Goal: Task Accomplishment & Management: Complete application form

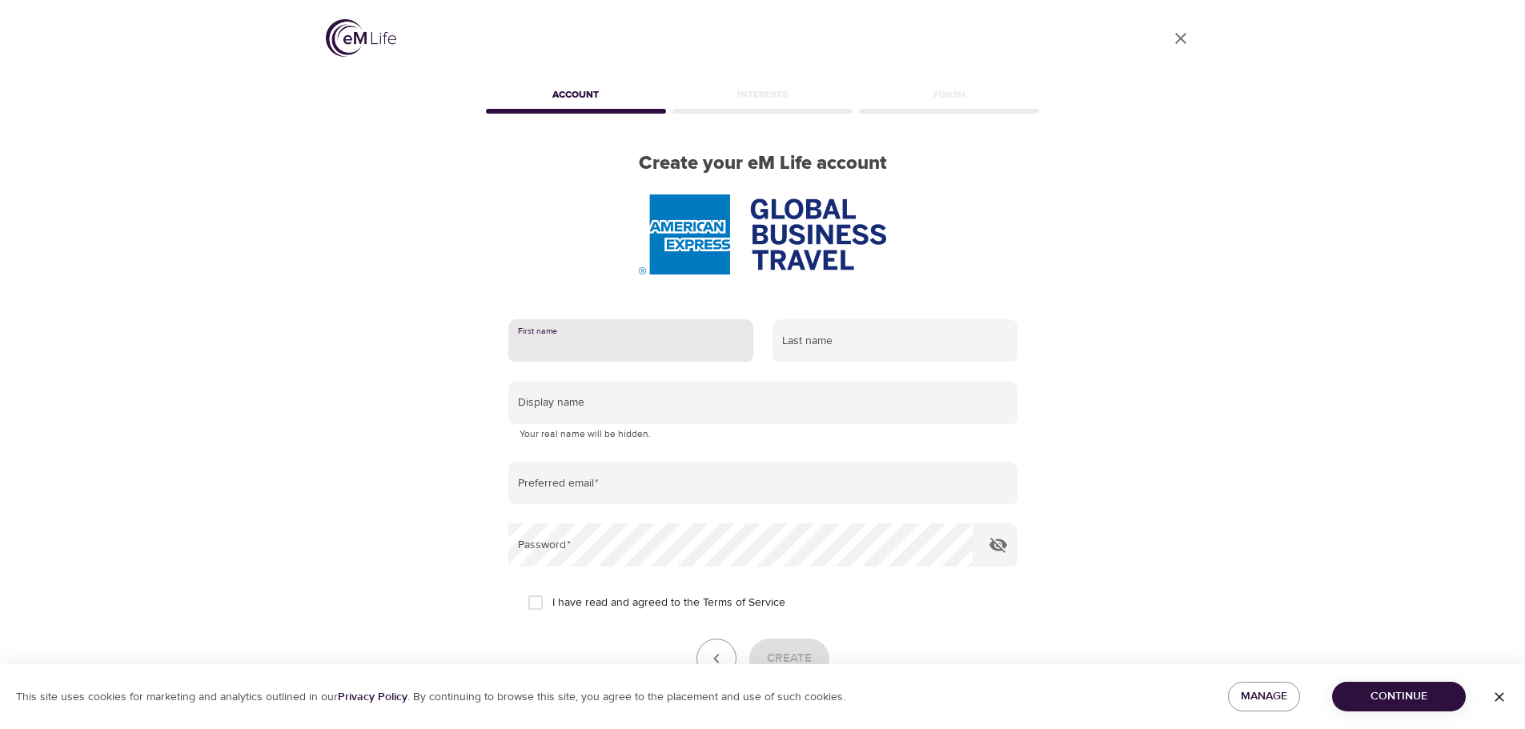
click at [692, 350] on input "text" at bounding box center [630, 340] width 245 height 43
type input "[PERSON_NAME]"
click at [849, 350] on input "text" at bounding box center [894, 340] width 245 height 43
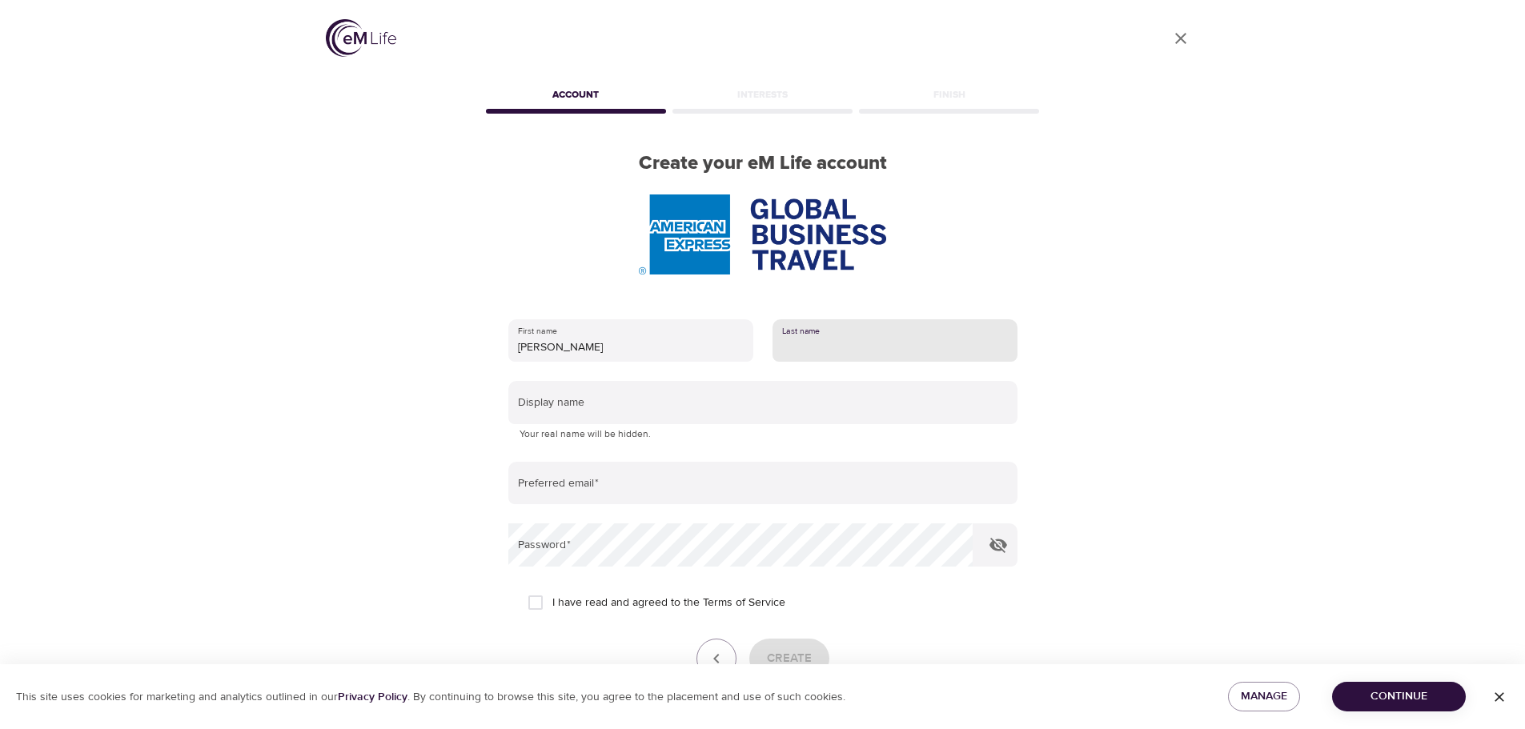
type input "[PERSON_NAME]"
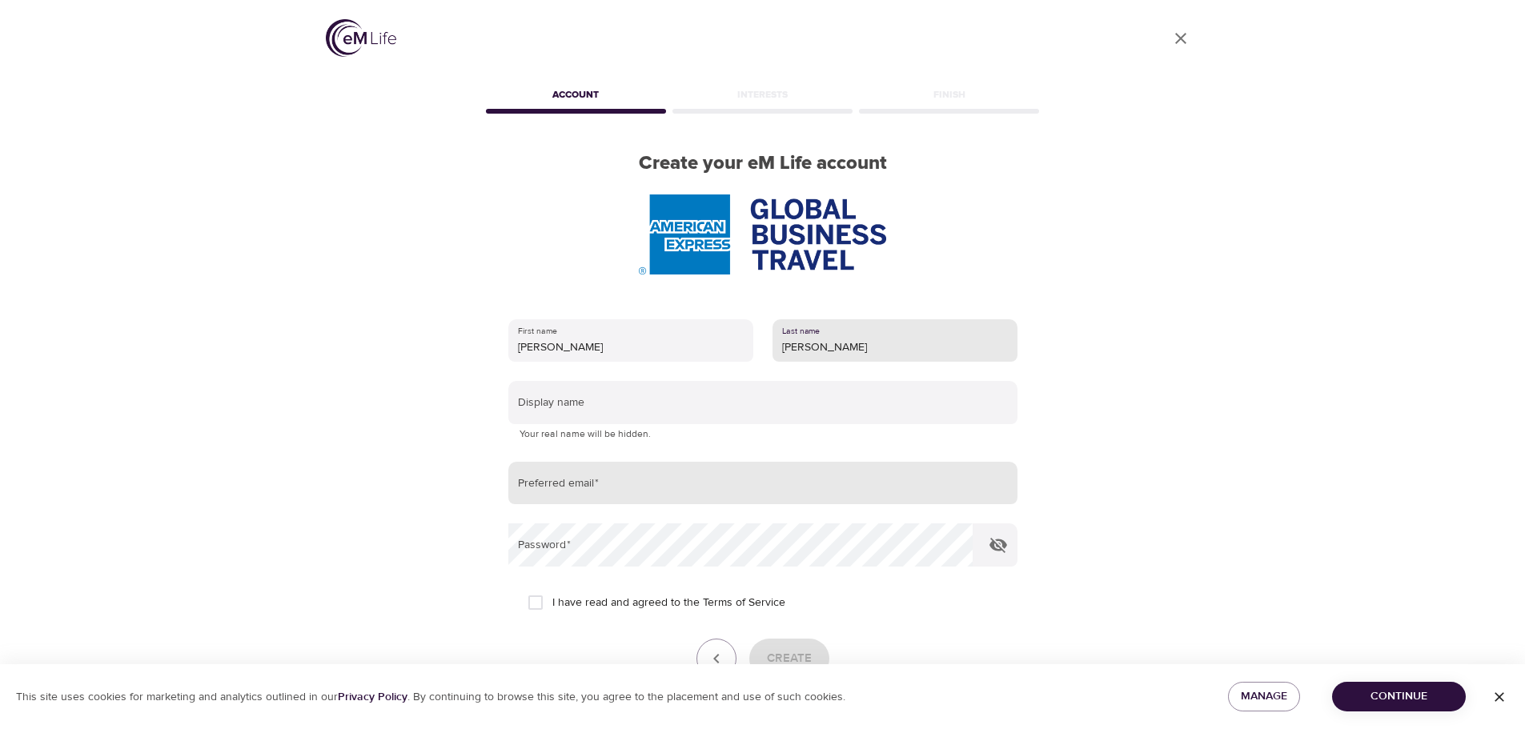
click at [636, 492] on input "email" at bounding box center [762, 483] width 509 height 43
type input "[EMAIL_ADDRESS][DOMAIN_NAME]"
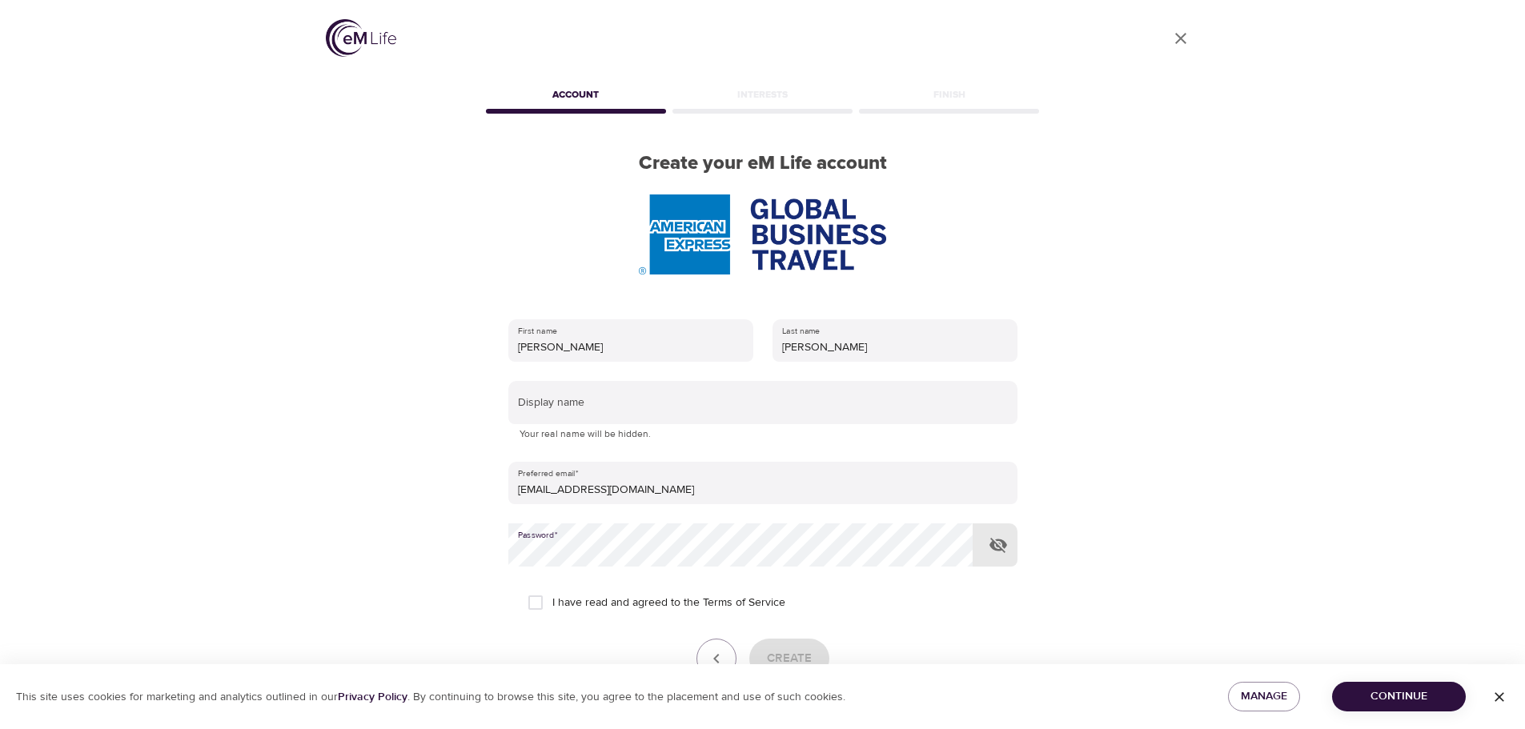
click at [1002, 545] on icon "button" at bounding box center [998, 545] width 18 height 15
click at [1289, 439] on div "User Profile Account Interests Finish Create your eM Life account First name Sh…" at bounding box center [762, 364] width 1525 height 729
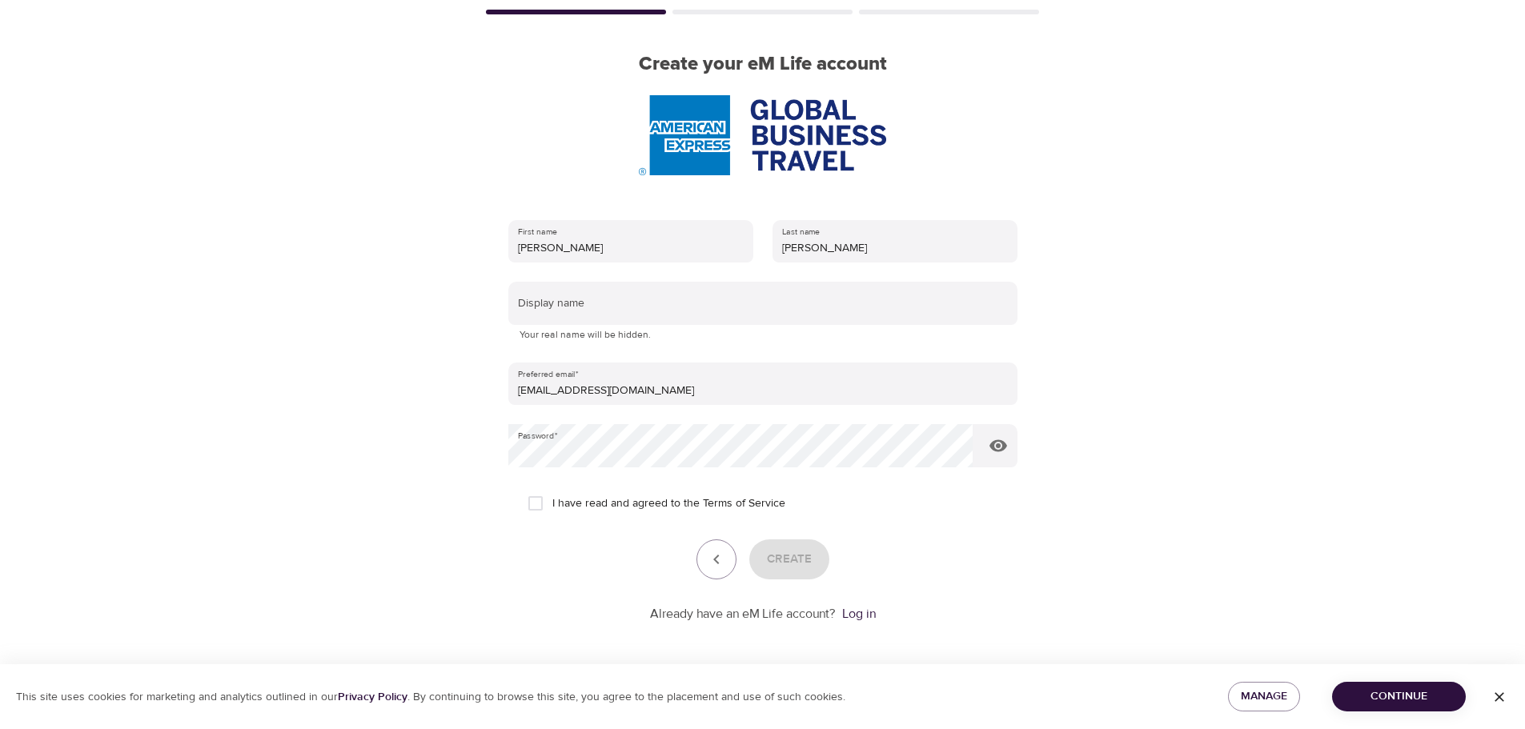
scroll to position [102, 0]
click at [540, 500] on input "I have read and agreed to the Terms of Service" at bounding box center [536, 501] width 34 height 34
checkbox input "true"
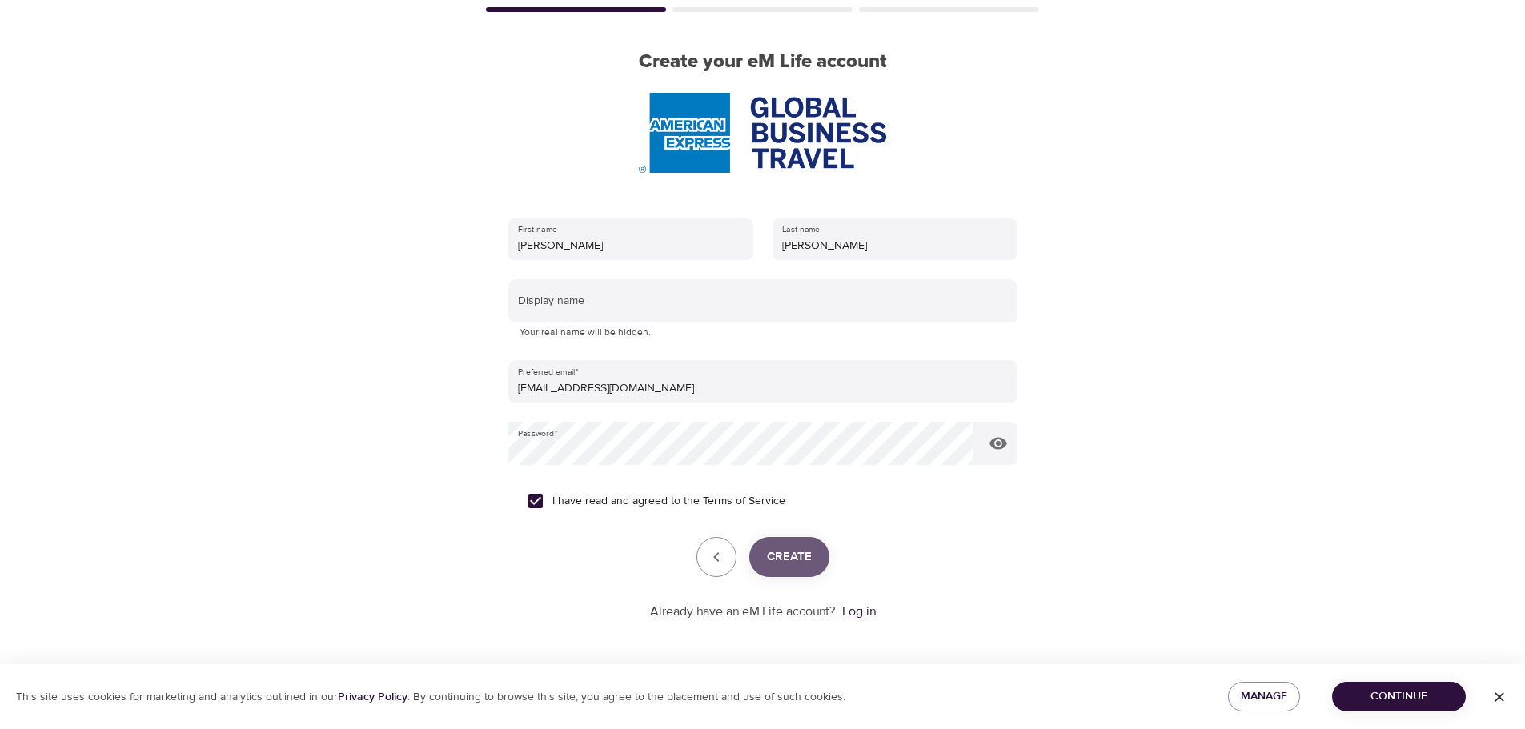
click at [801, 563] on span "Create" at bounding box center [789, 557] width 45 height 21
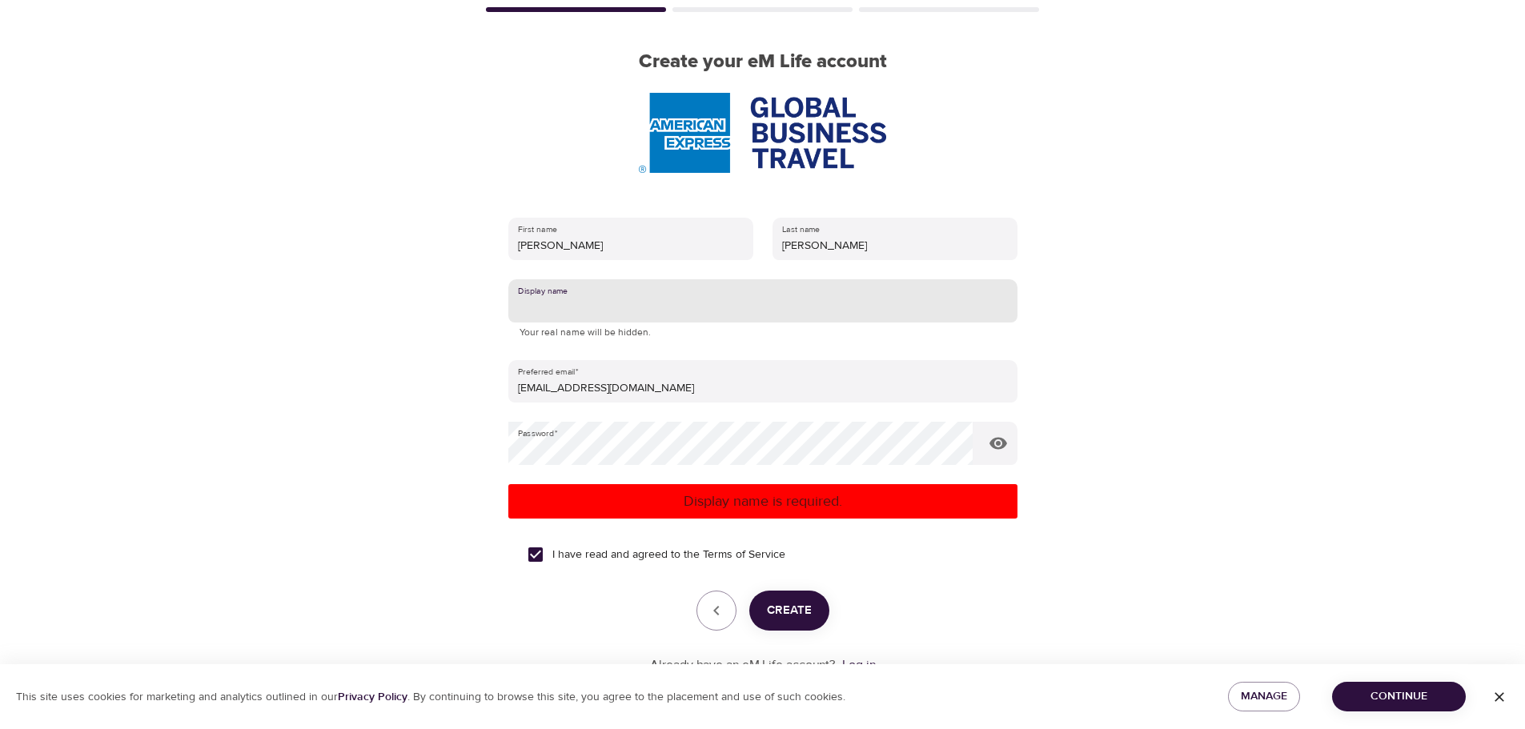
click at [631, 303] on input "text" at bounding box center [762, 300] width 509 height 43
click at [810, 612] on span "Create" at bounding box center [789, 610] width 45 height 21
click at [592, 307] on input "Sherri" at bounding box center [762, 300] width 509 height 43
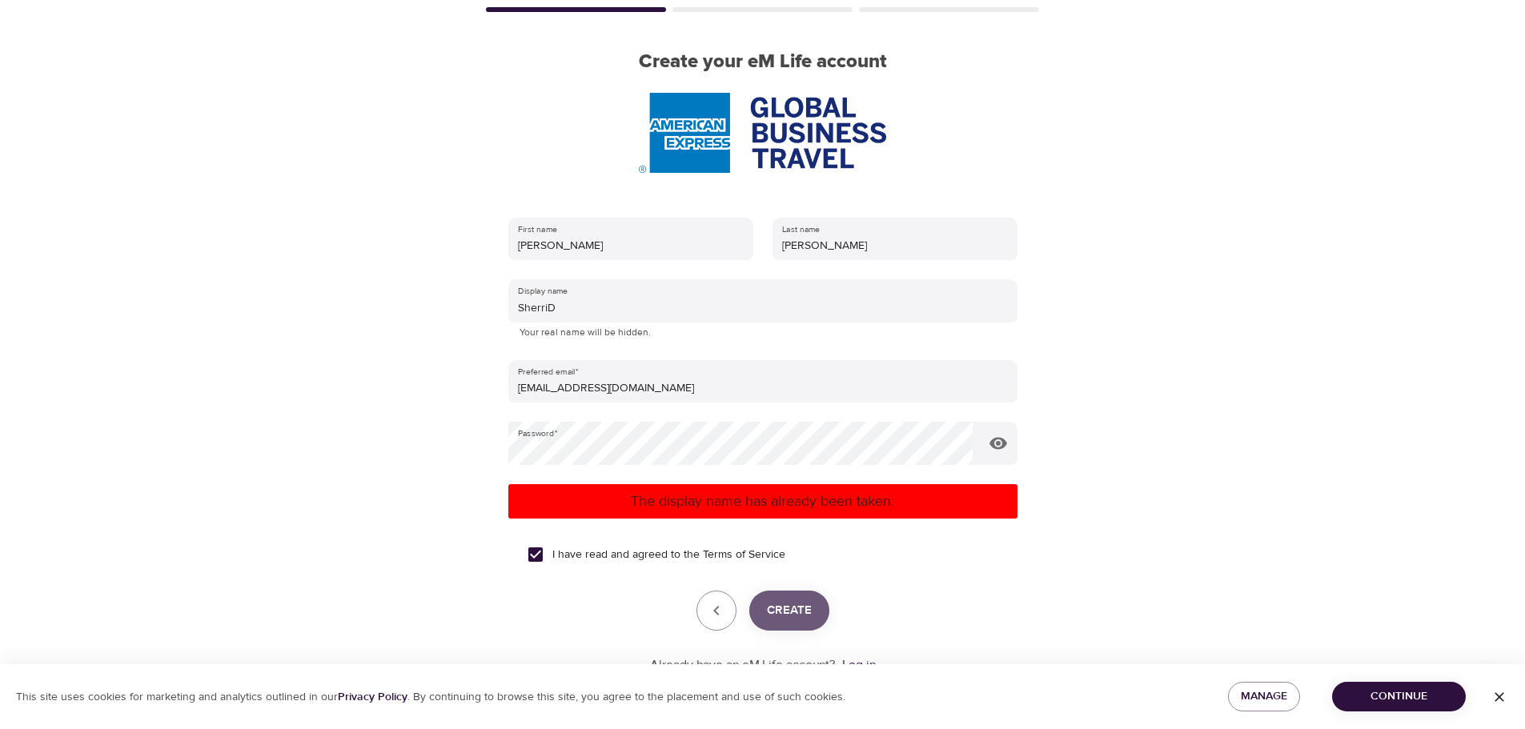
click at [806, 615] on span "Create" at bounding box center [789, 610] width 45 height 21
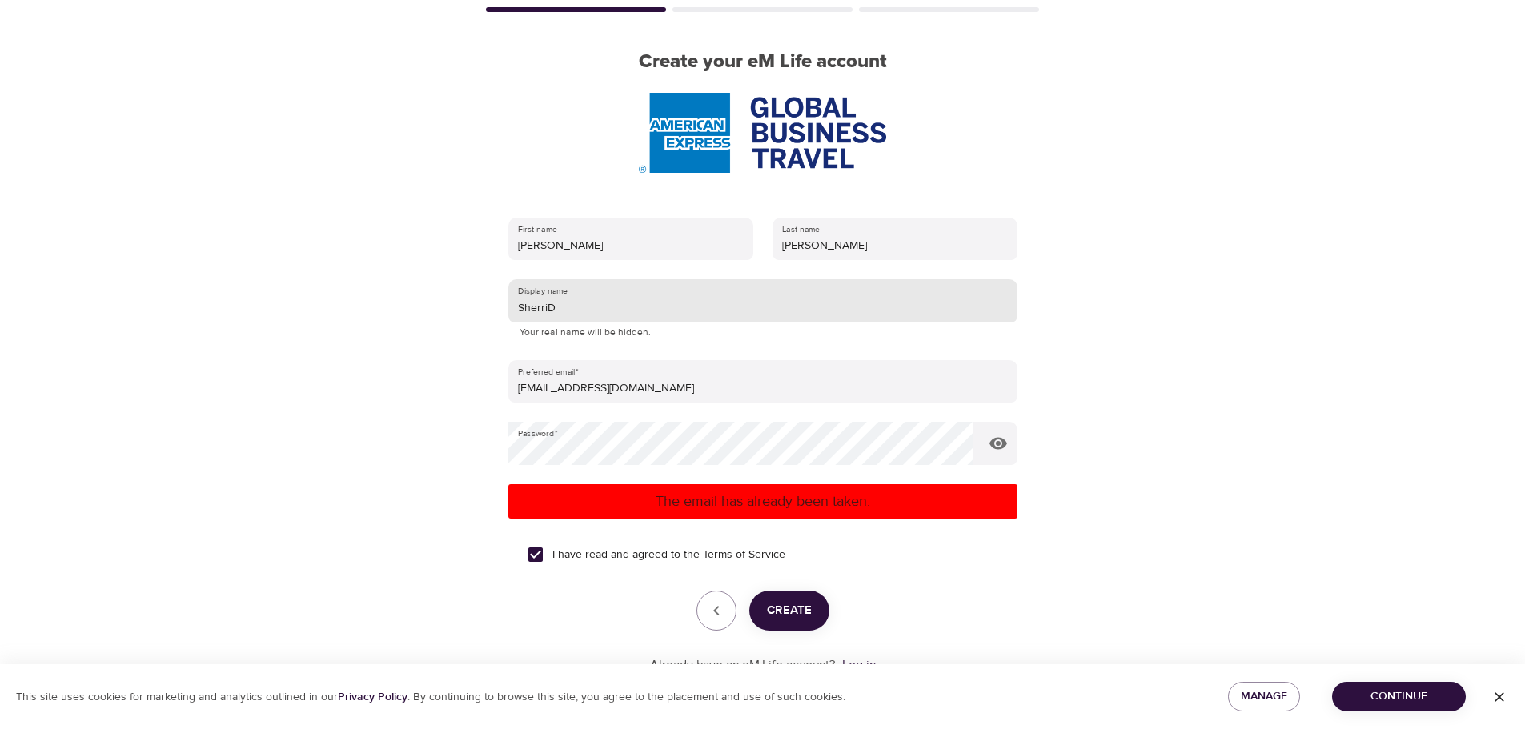
click at [594, 307] on input "SherriD" at bounding box center [762, 300] width 509 height 43
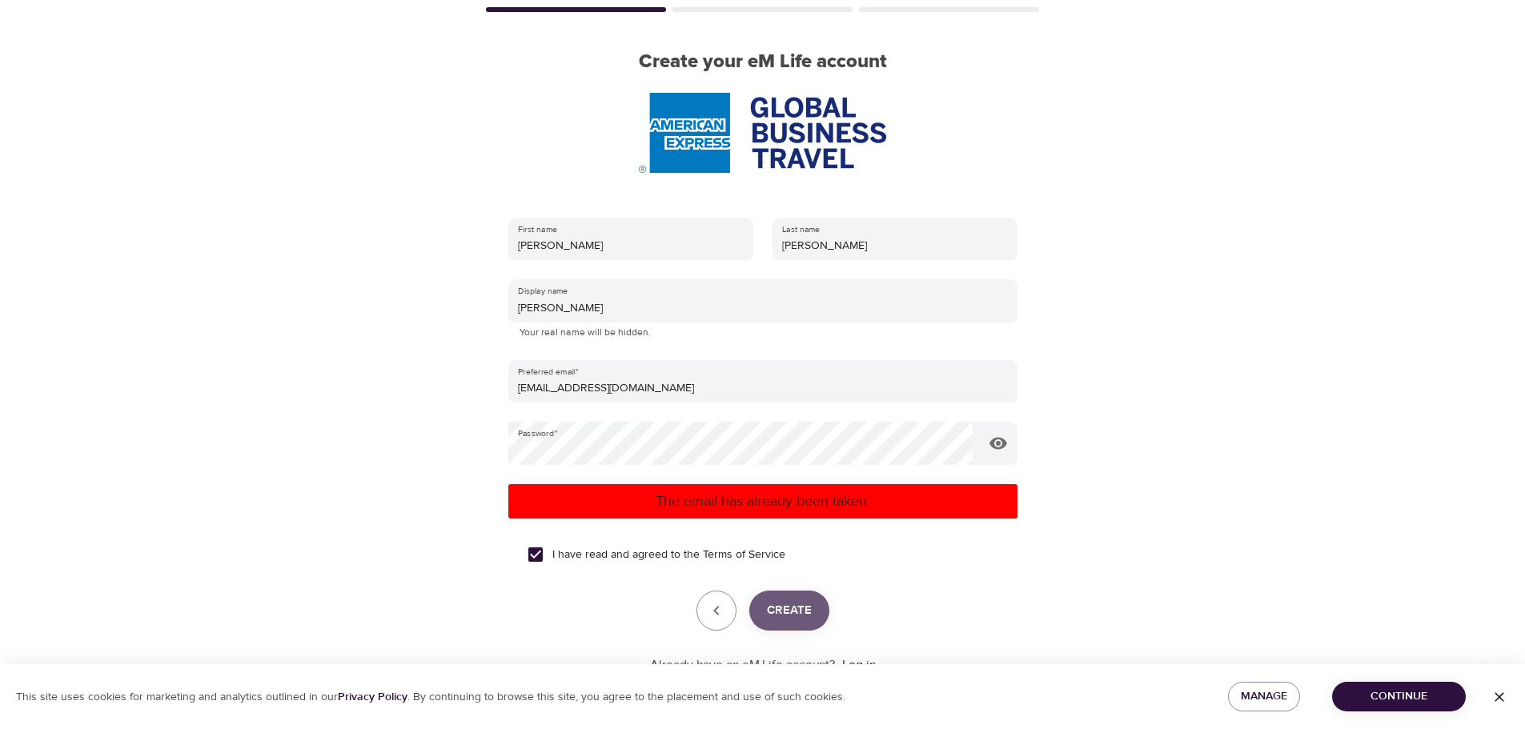
click at [792, 613] on span "Create" at bounding box center [789, 610] width 45 height 21
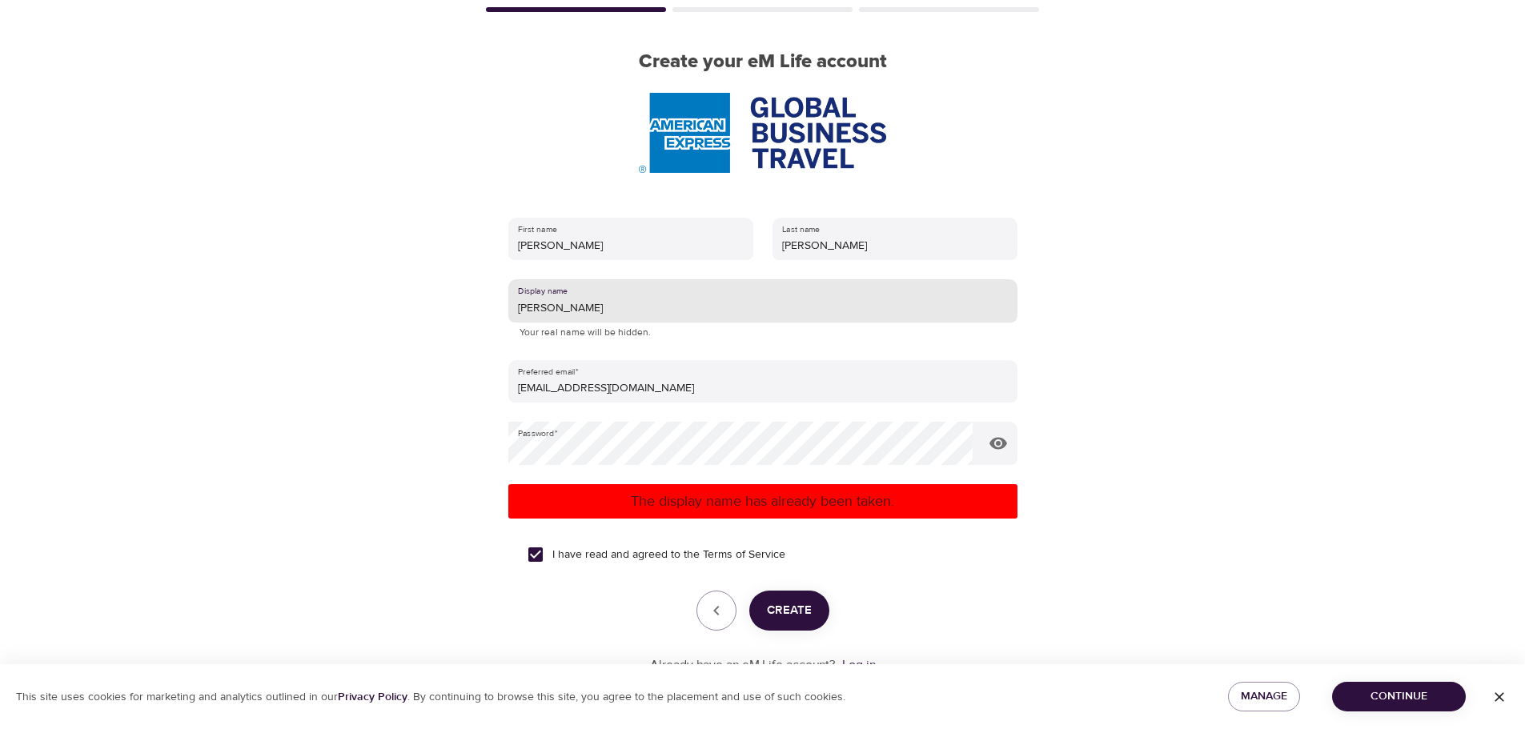
click at [616, 308] on input "Sherri Davis" at bounding box center [762, 300] width 509 height 43
type input "Sherri L Davis"
click at [805, 618] on span "Create" at bounding box center [789, 610] width 45 height 21
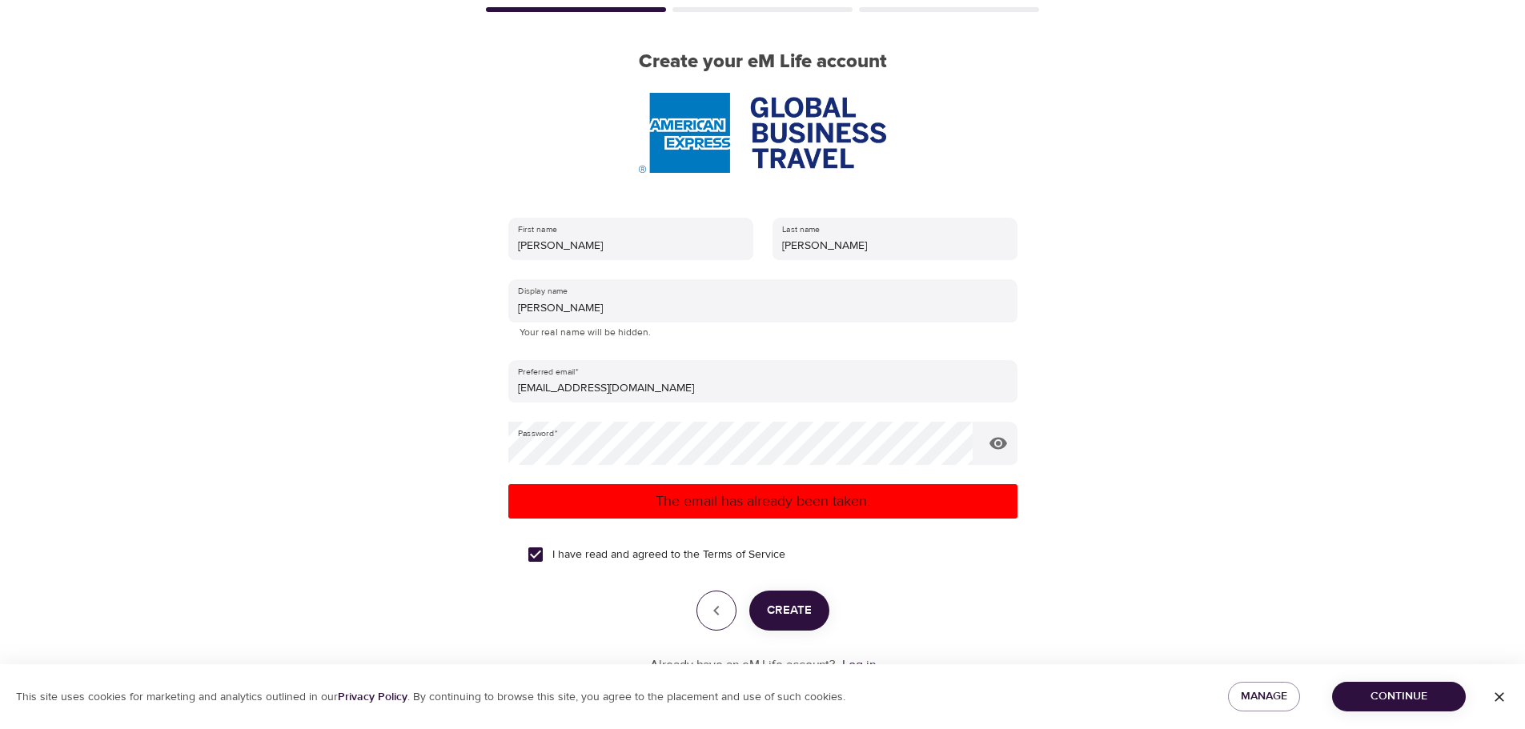
click at [713, 613] on icon "button" at bounding box center [716, 610] width 19 height 19
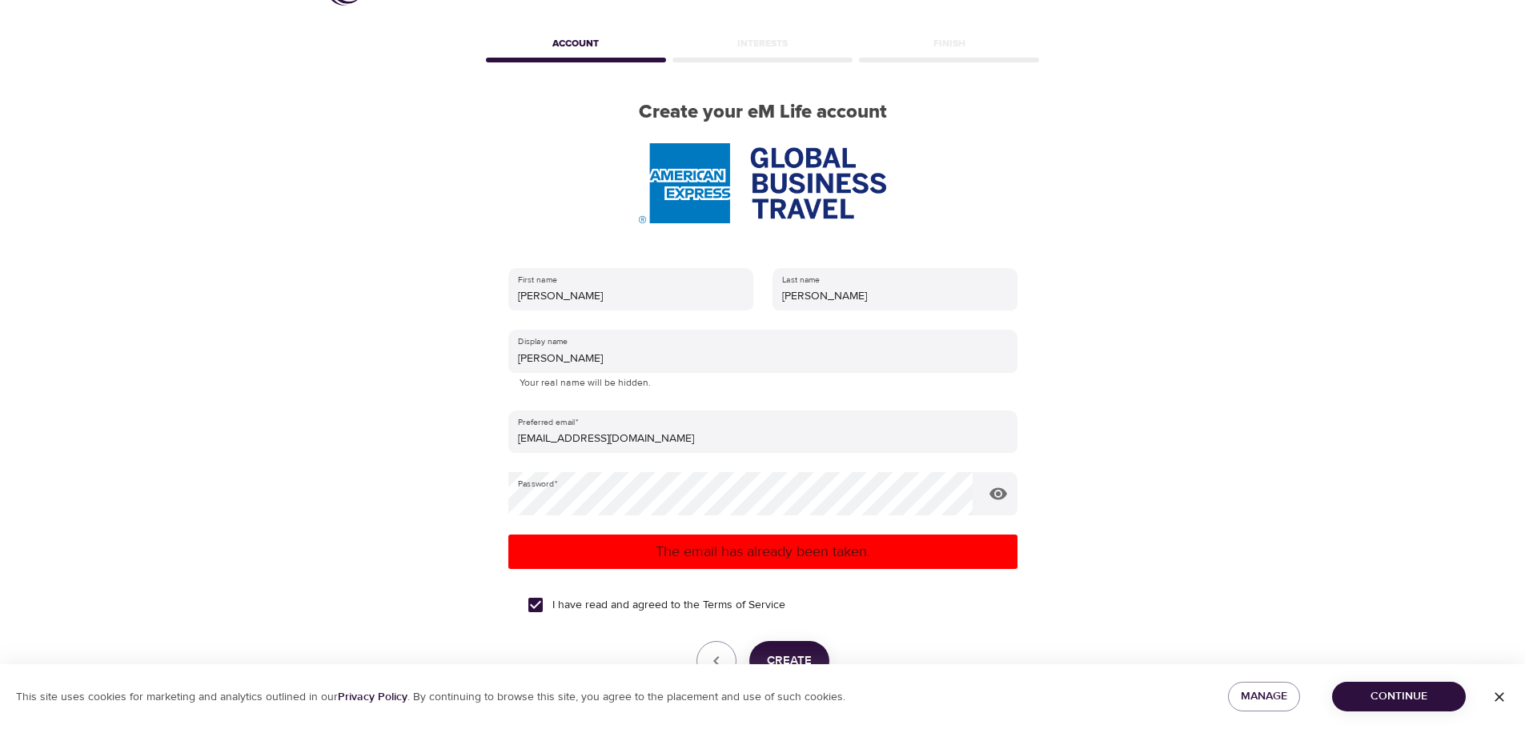
scroll to position [0, 0]
